Goal: Transaction & Acquisition: Purchase product/service

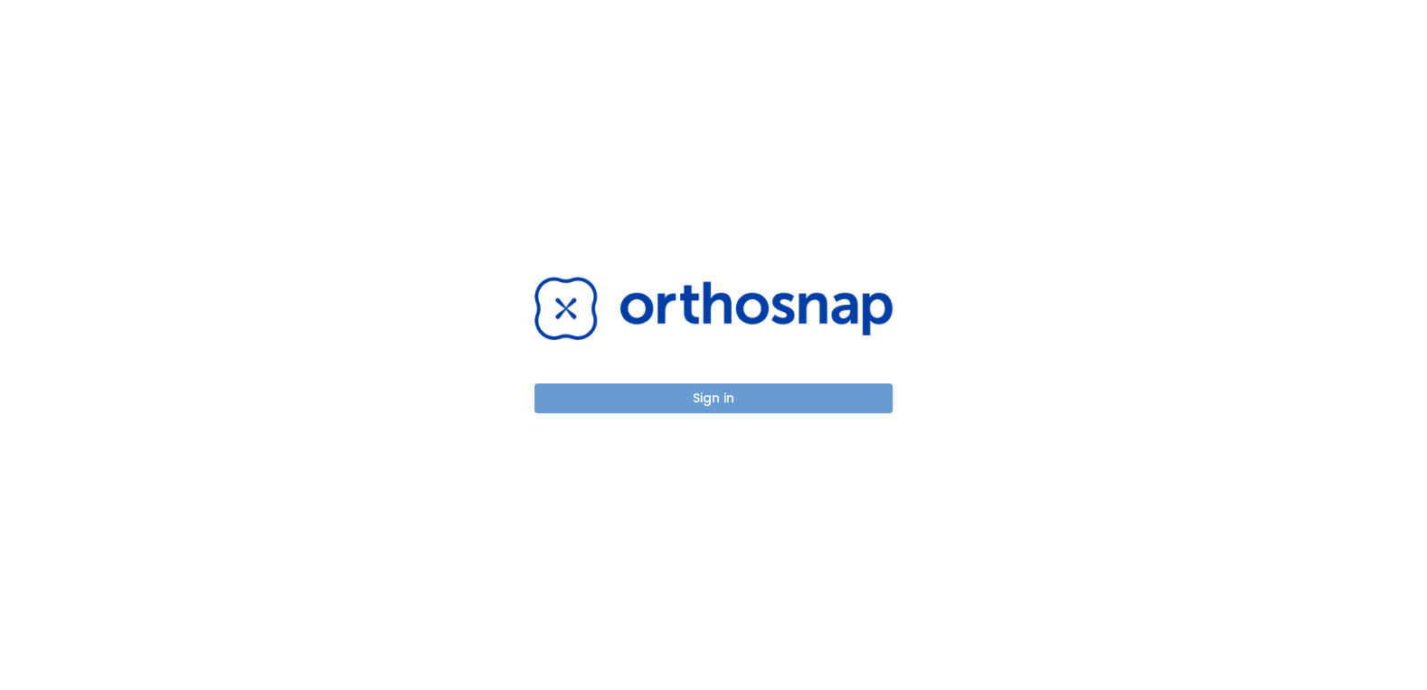
click at [694, 395] on button "Sign in" at bounding box center [713, 398] width 358 height 30
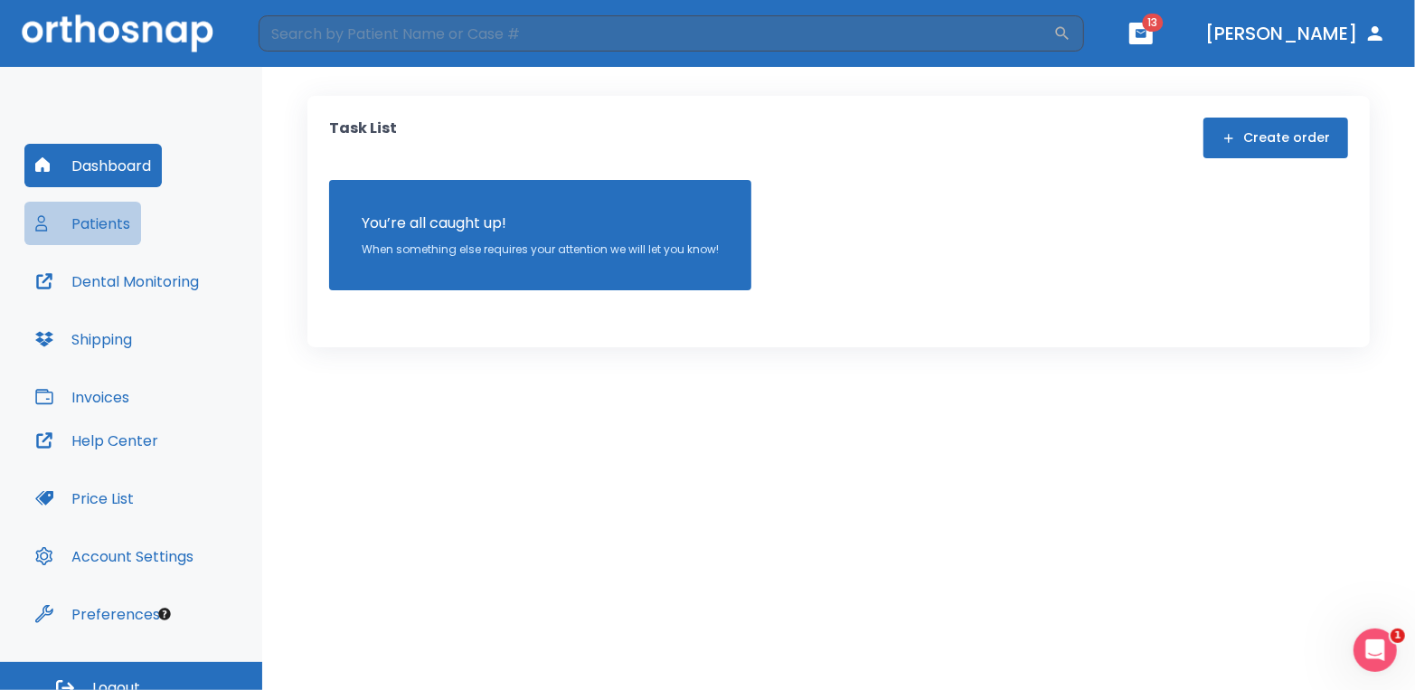
click at [102, 225] on button "Patients" at bounding box center [82, 223] width 117 height 43
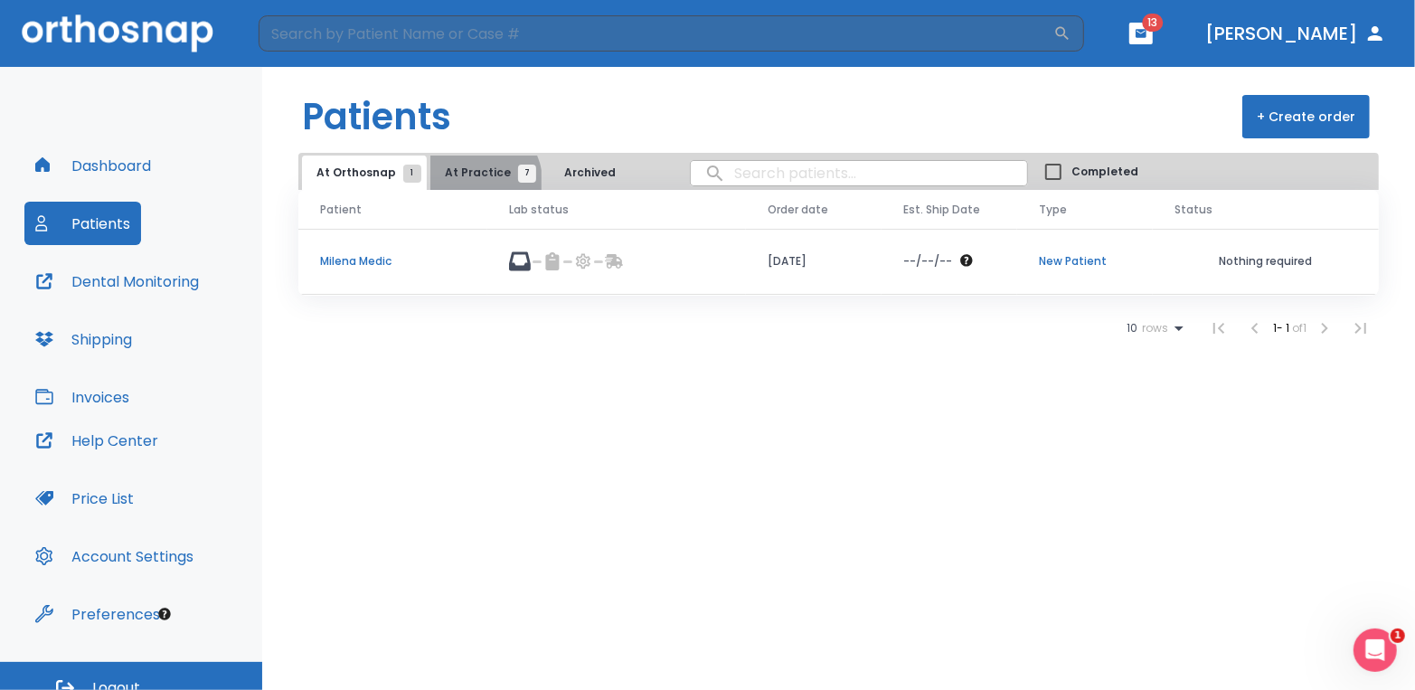
click at [475, 181] on button "At Practice 7" at bounding box center [485, 173] width 111 height 34
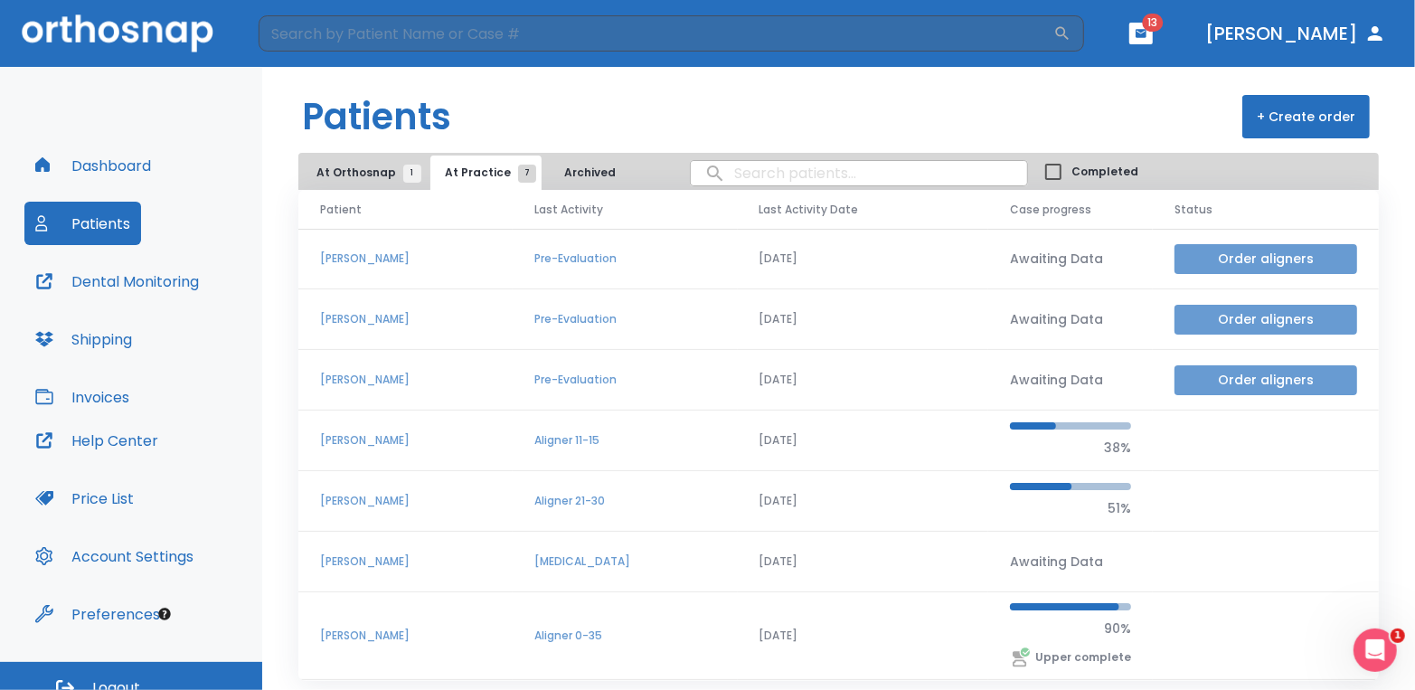
click at [1244, 377] on button "Order aligners" at bounding box center [1266, 380] width 183 height 30
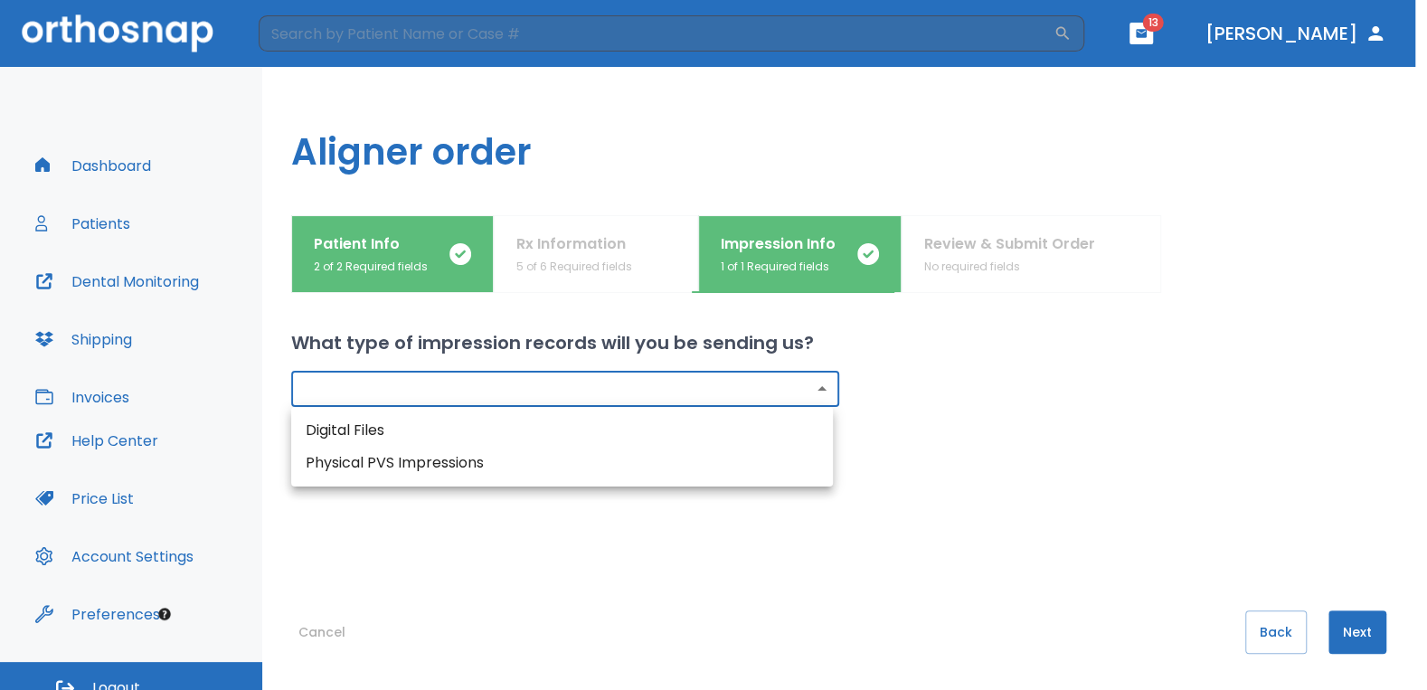
click at [817, 383] on body "​ 13 [PERSON_NAME] Dashboard Patients Dental Monitoring Shipping Invoices Help …" at bounding box center [713, 345] width 1427 height 690
click at [584, 454] on li "Physical PVS Impressions" at bounding box center [562, 463] width 542 height 33
type input "physical"
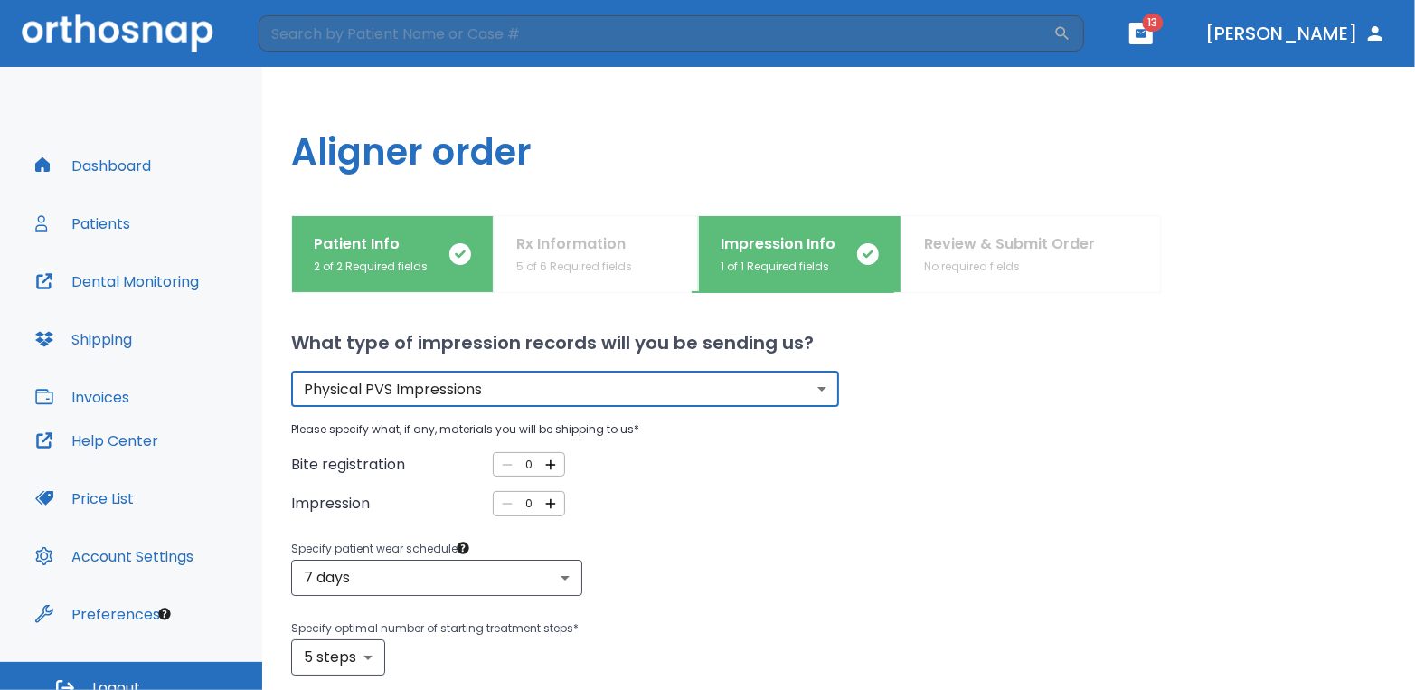
click at [550, 501] on icon "button" at bounding box center [551, 503] width 16 height 16
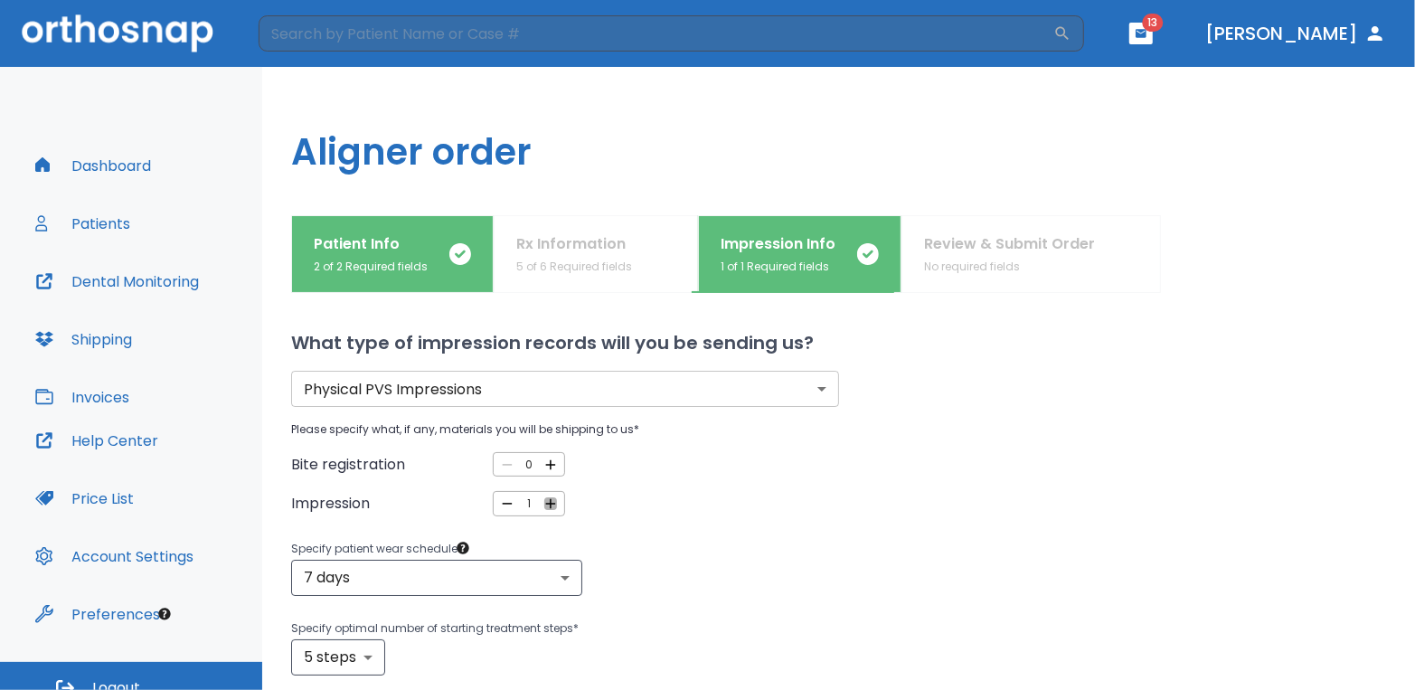
click at [550, 501] on icon "button" at bounding box center [551, 503] width 16 height 16
type input "2"
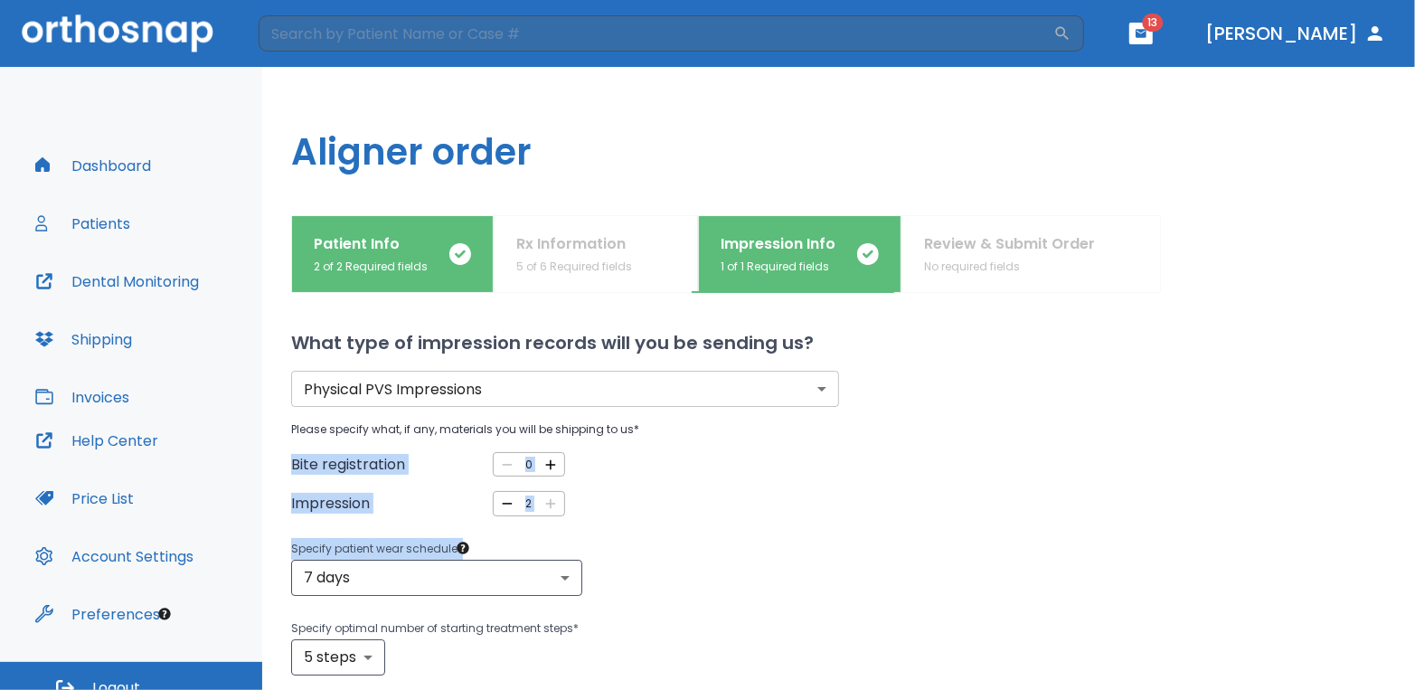
drag, startPoint x: 1373, startPoint y: 415, endPoint x: 1397, endPoint y: 524, distance: 112.1
click at [1397, 524] on div "Patient Info 2 of 2 Required fields Rx Information 5 of 6 Required fields Impre…" at bounding box center [838, 452] width 1153 height 475
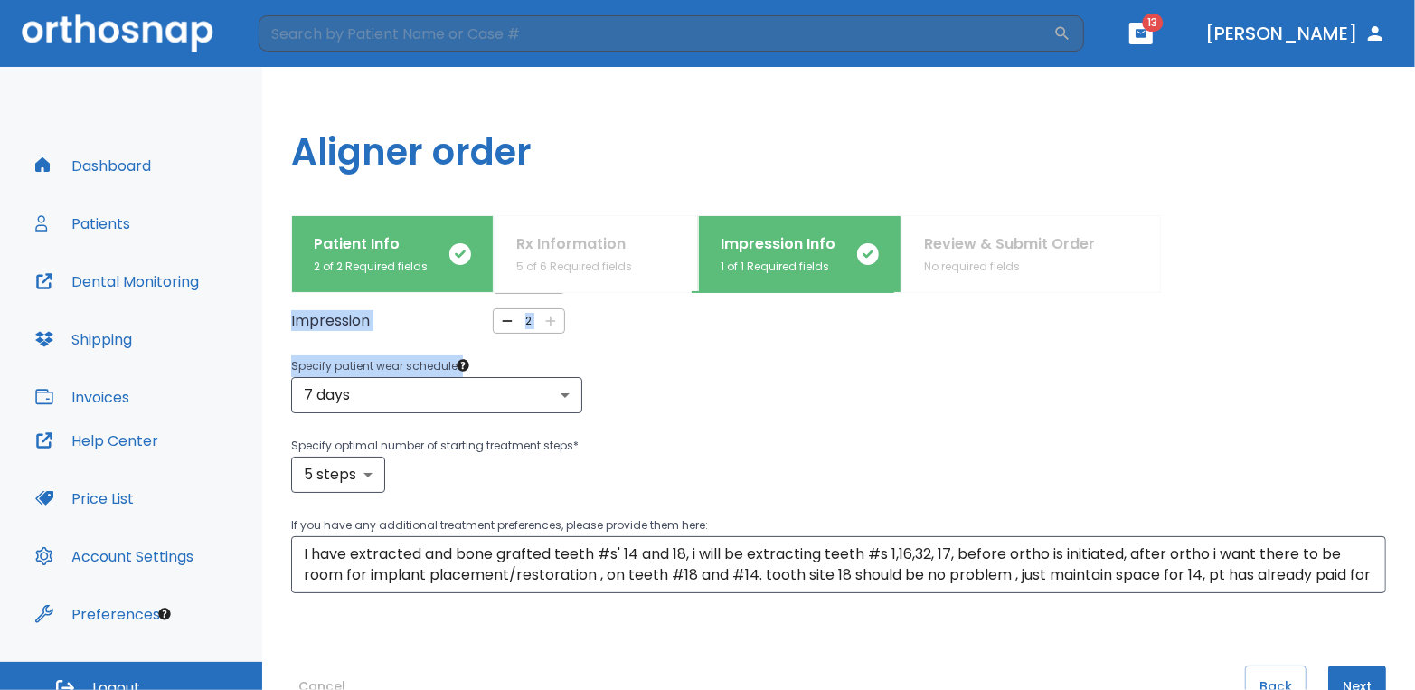
scroll to position [236, 0]
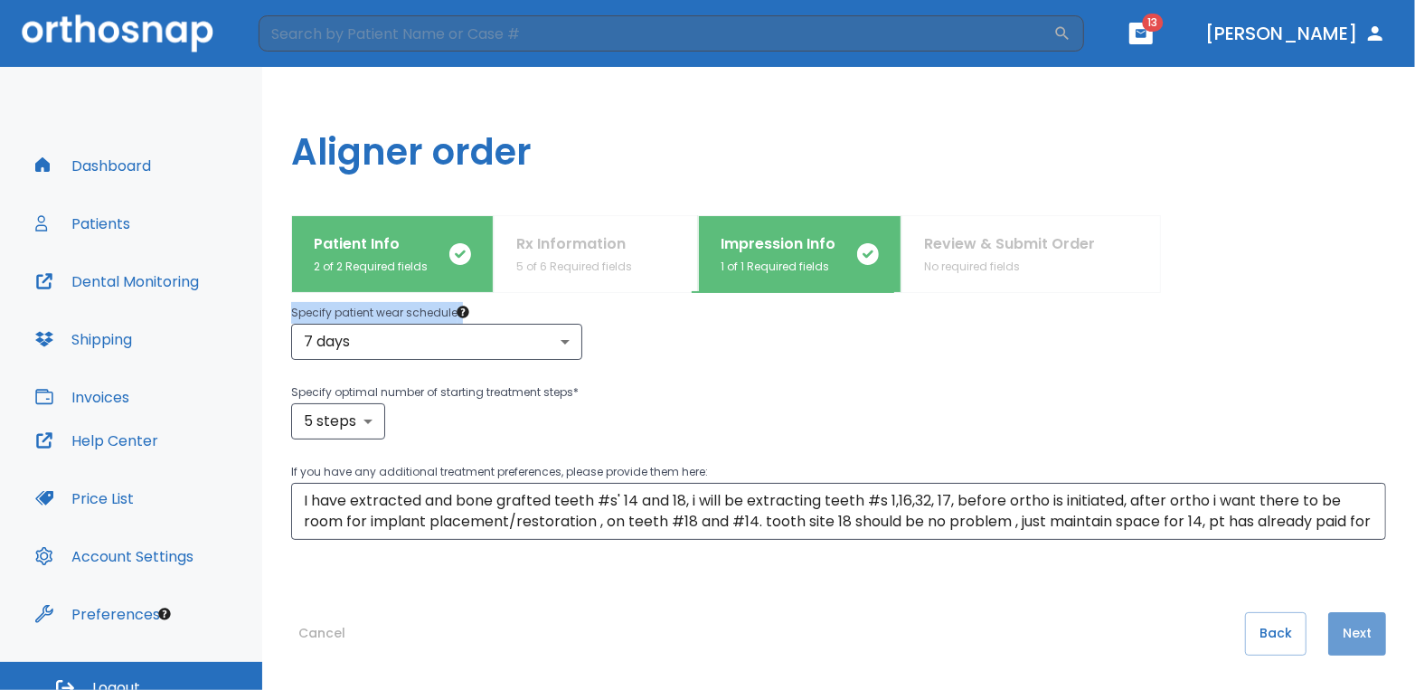
click at [1345, 631] on button "Next" at bounding box center [1357, 633] width 58 height 43
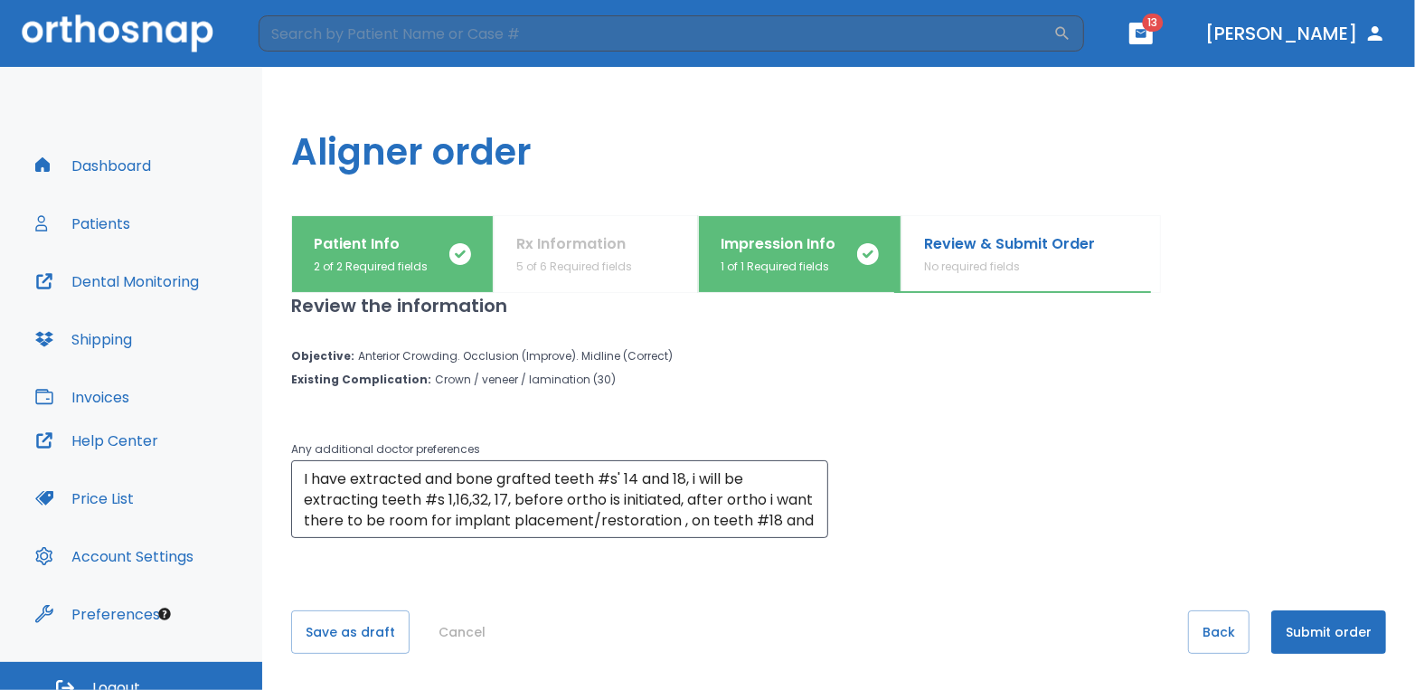
scroll to position [0, 0]
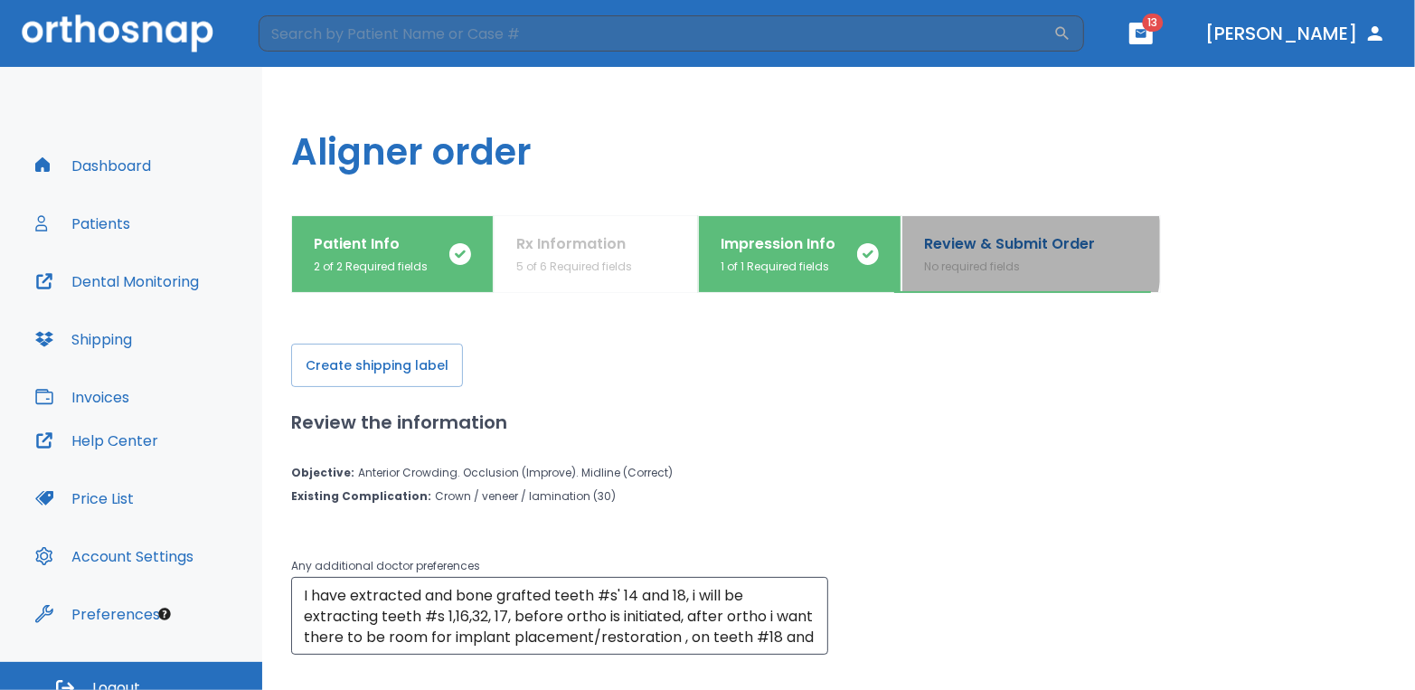
click at [967, 251] on p "Review & Submit Order" at bounding box center [1009, 244] width 171 height 22
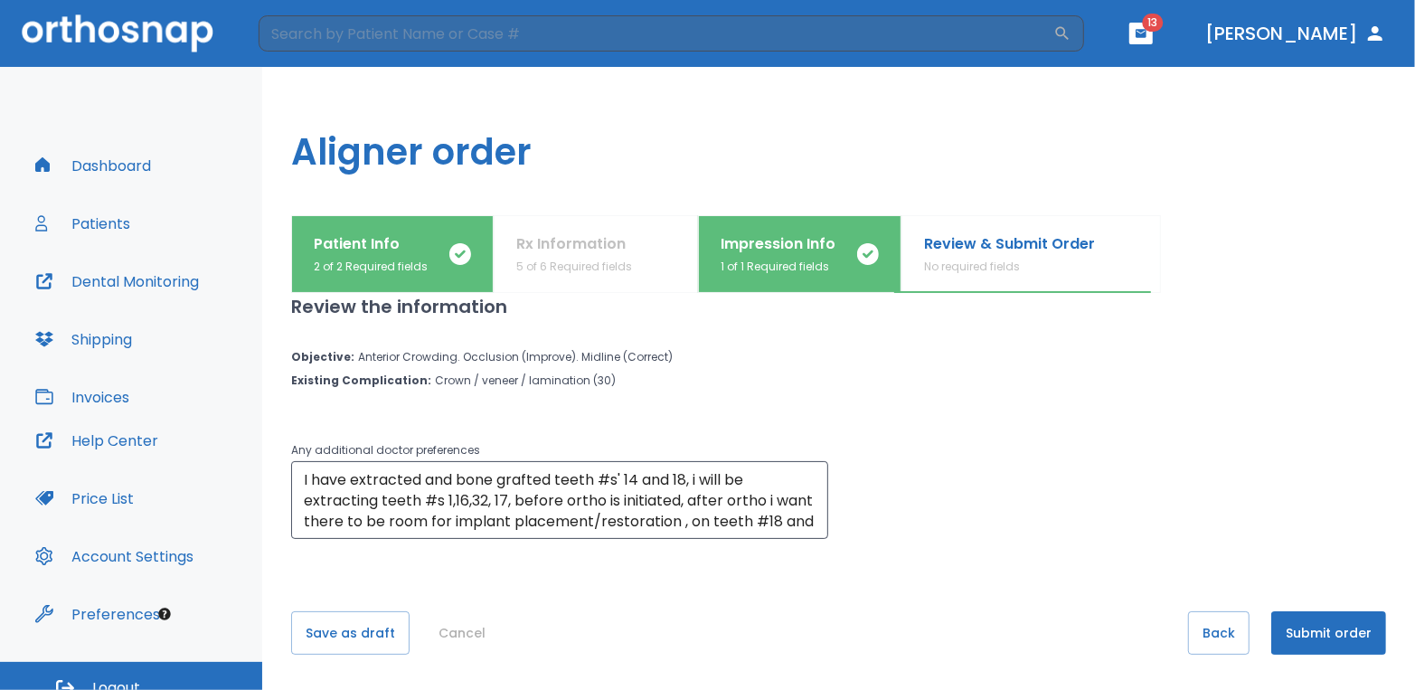
scroll to position [116, 0]
drag, startPoint x: 1320, startPoint y: 631, endPoint x: 1367, endPoint y: 341, distance: 294.0
click at [1367, 341] on div "Create shipping label Review the information Objective : Anterior Crowding. Occ…" at bounding box center [838, 375] width 1095 height 397
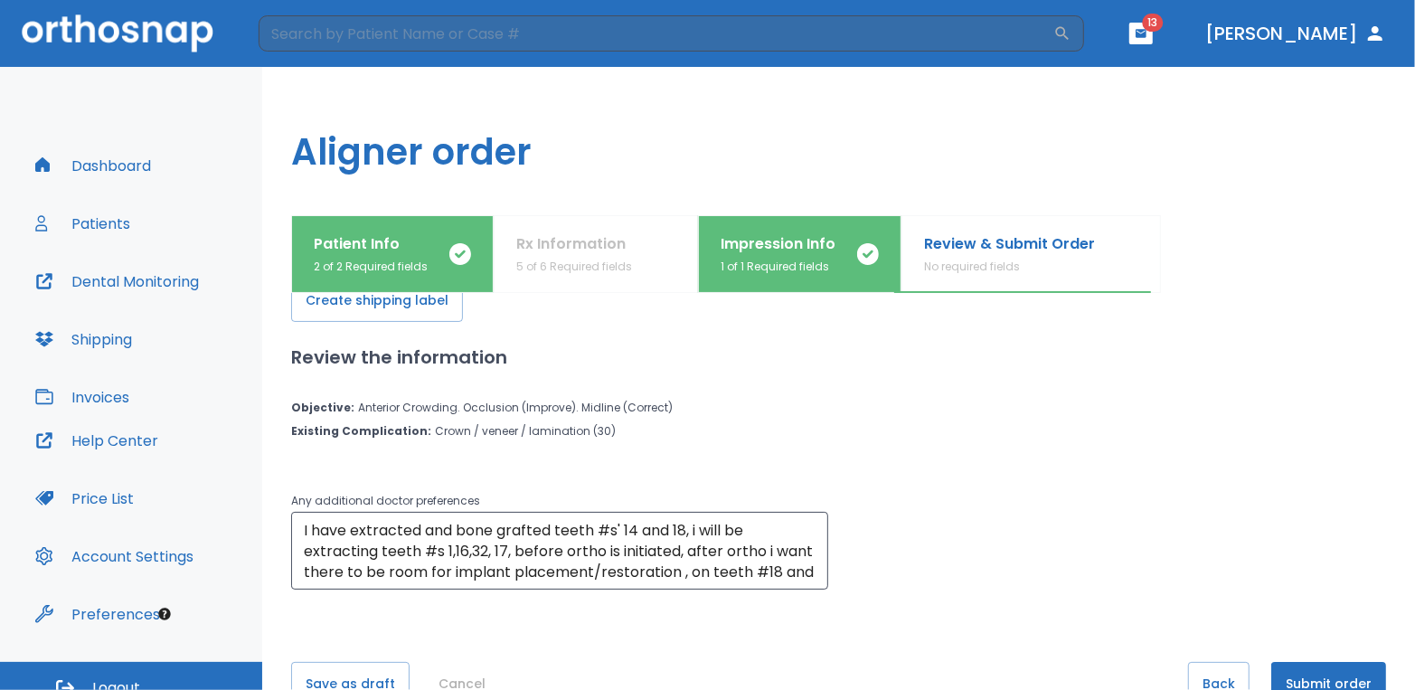
scroll to position [0, 0]
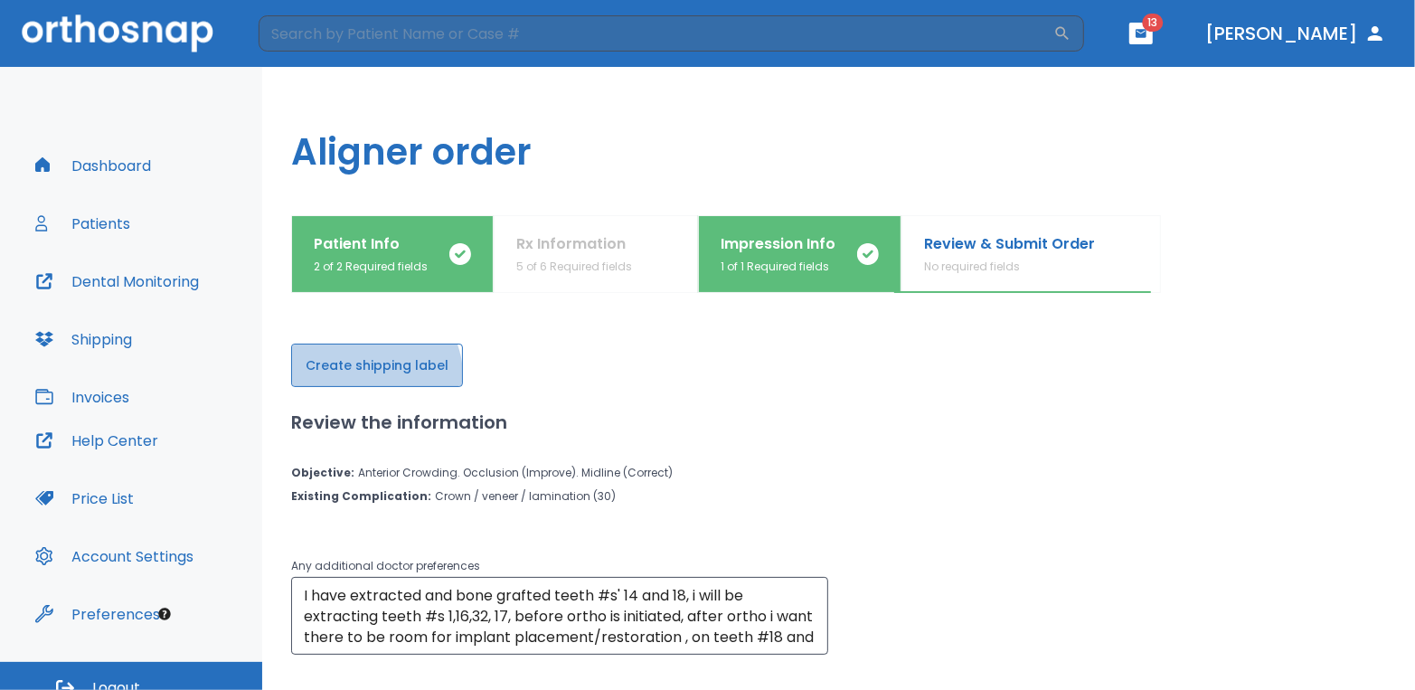
click at [372, 374] on button "Create shipping label" at bounding box center [377, 365] width 172 height 43
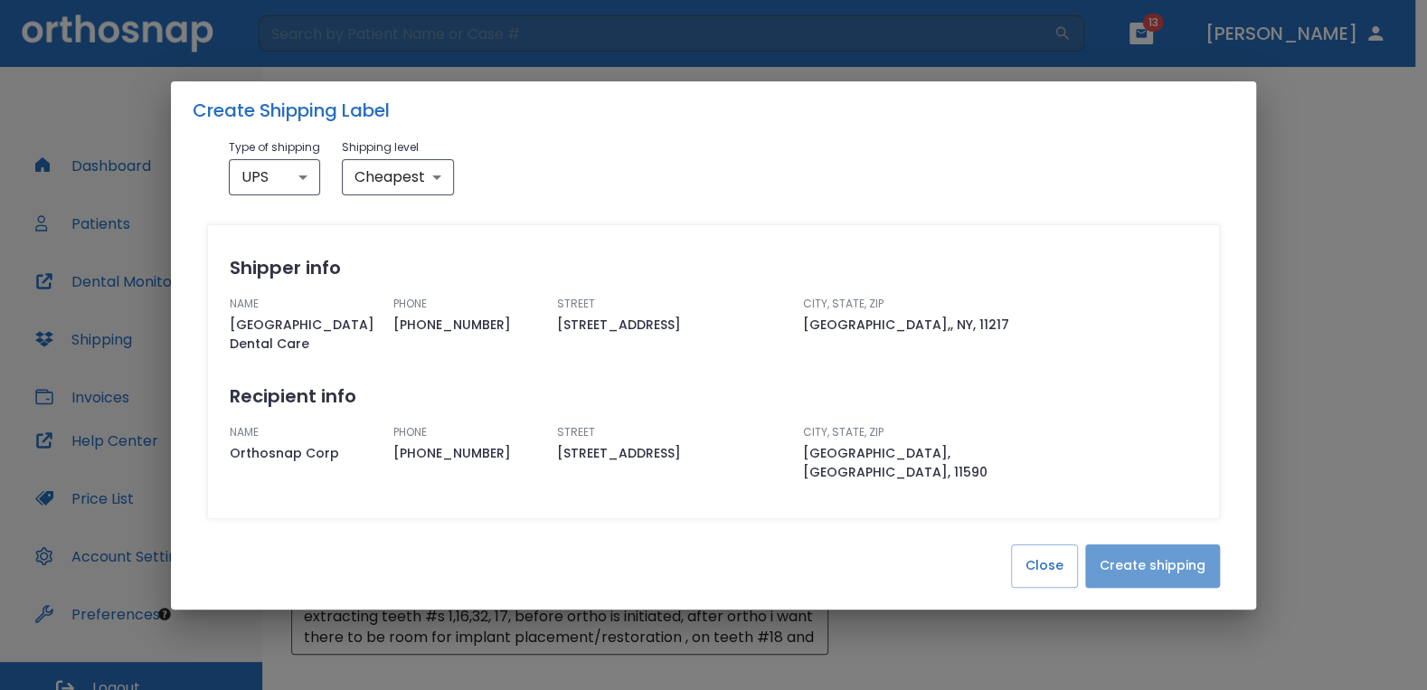
click at [1156, 560] on button "Create shipping" at bounding box center [1152, 565] width 135 height 43
